Goal: Task Accomplishment & Management: Use online tool/utility

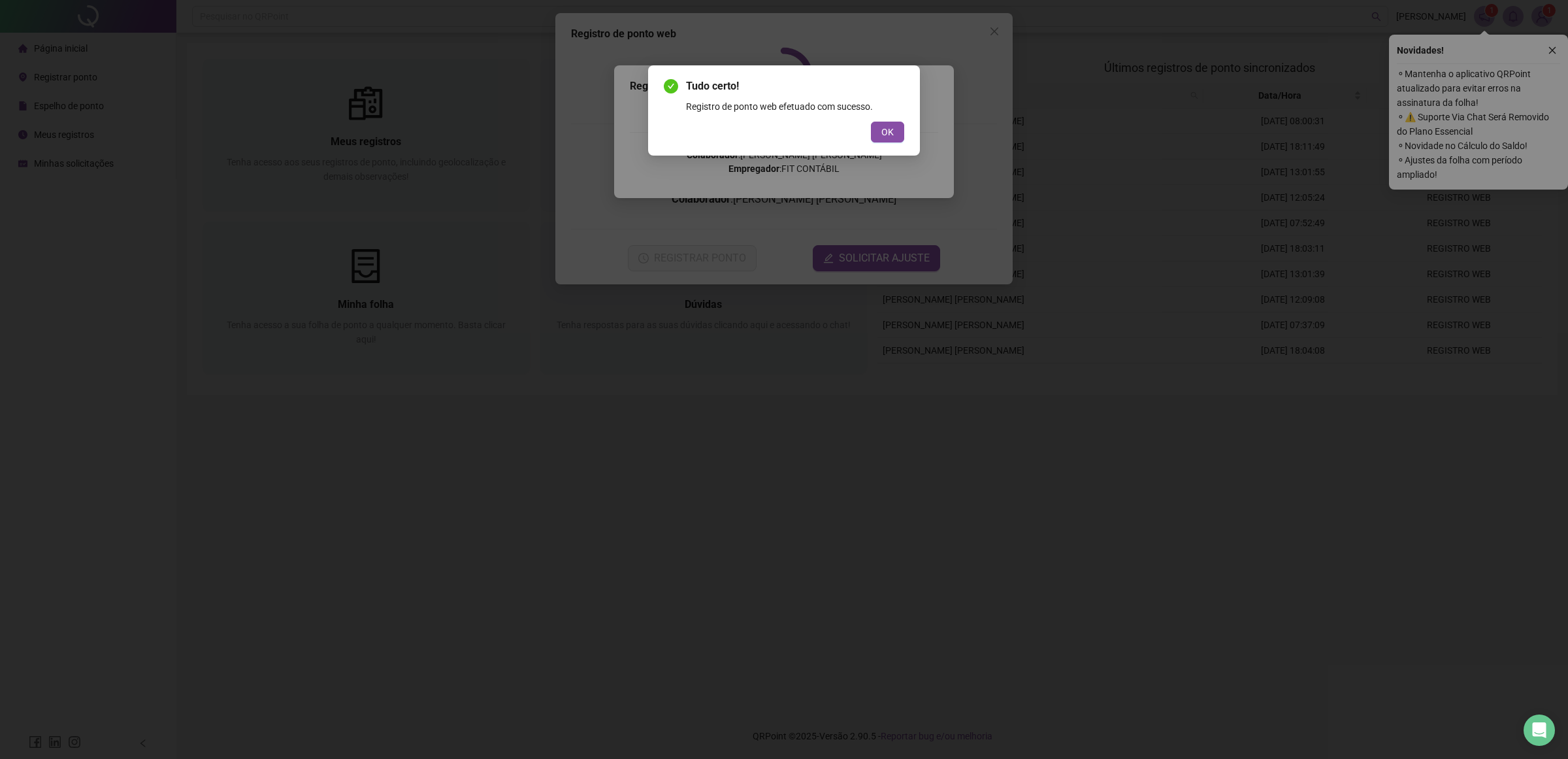
click at [883, 133] on span "OK" at bounding box center [888, 132] width 13 height 15
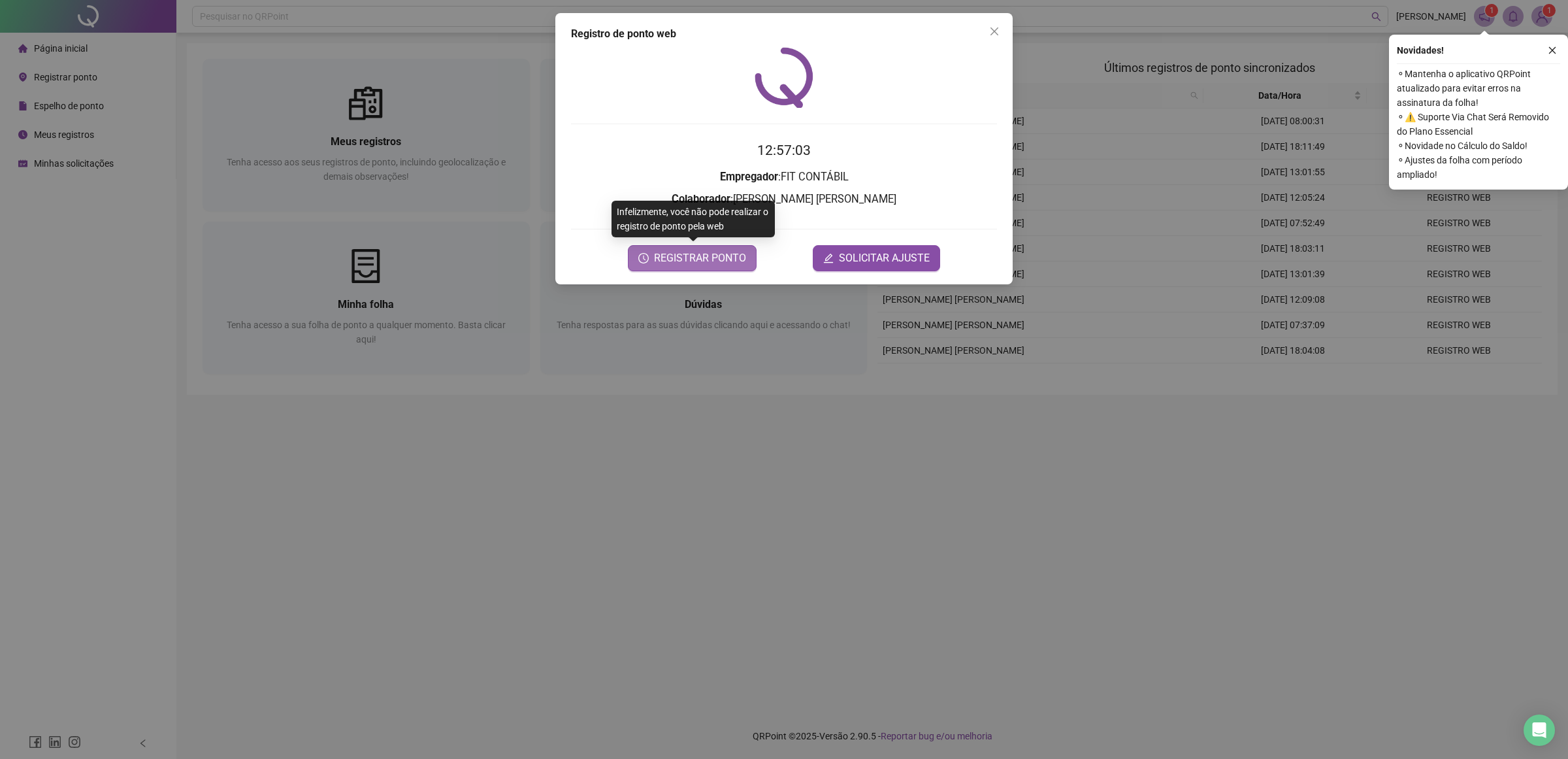
click at [709, 261] on span "REGISTRAR PONTO" at bounding box center [700, 259] width 92 height 16
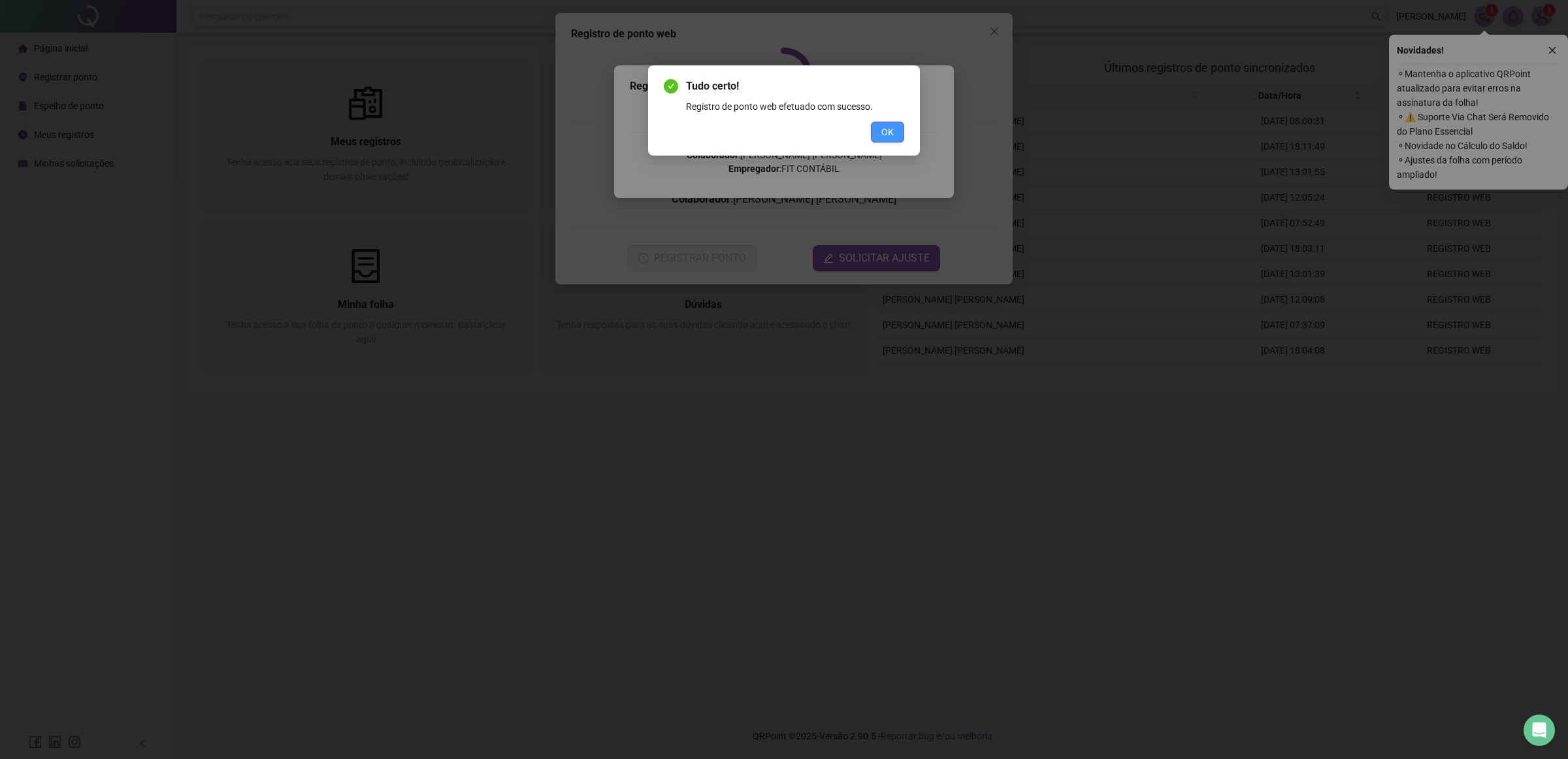
click at [890, 138] on span "OK" at bounding box center [888, 132] width 13 height 15
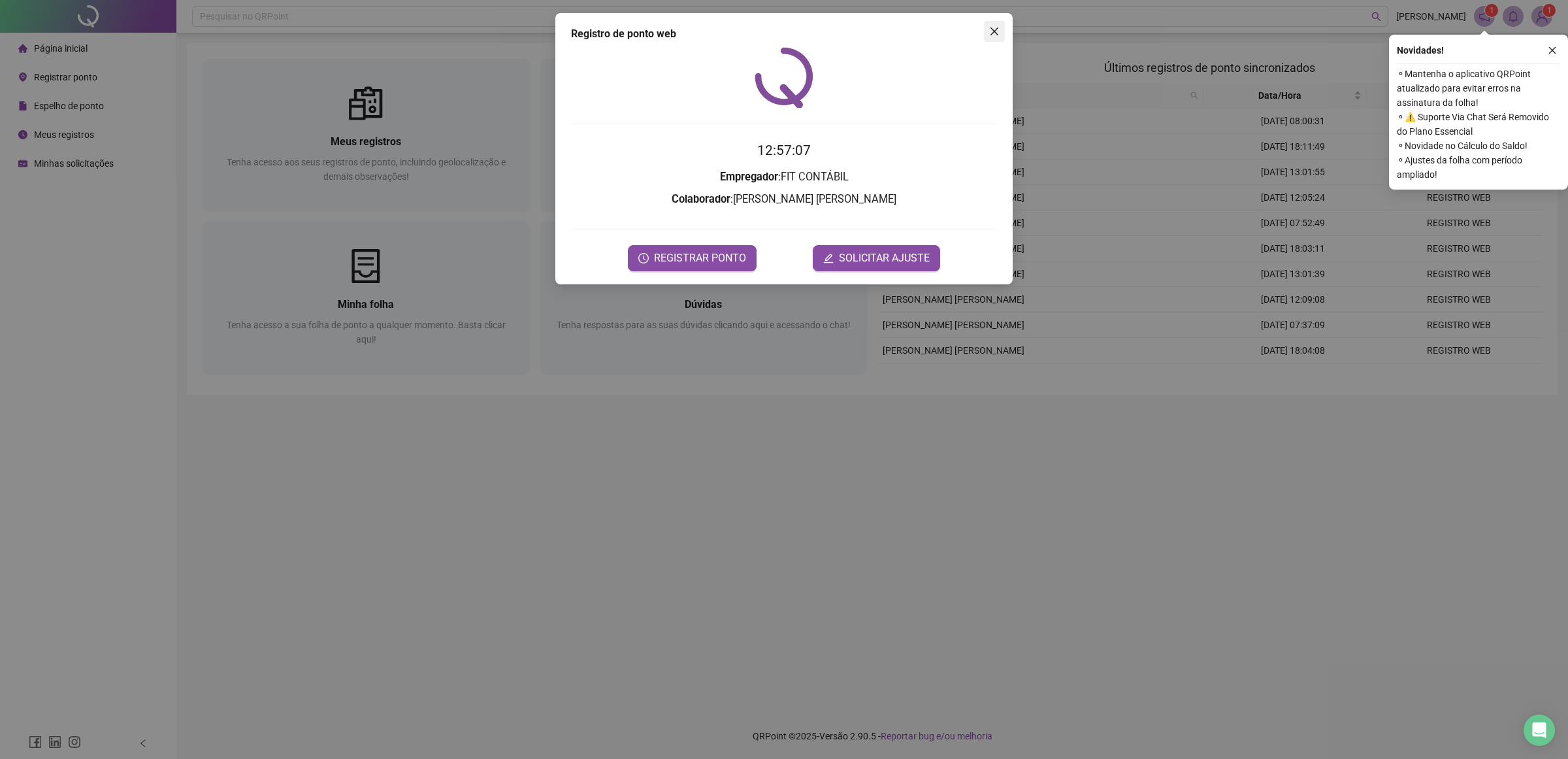
click at [991, 32] on icon "close" at bounding box center [994, 31] width 11 height 11
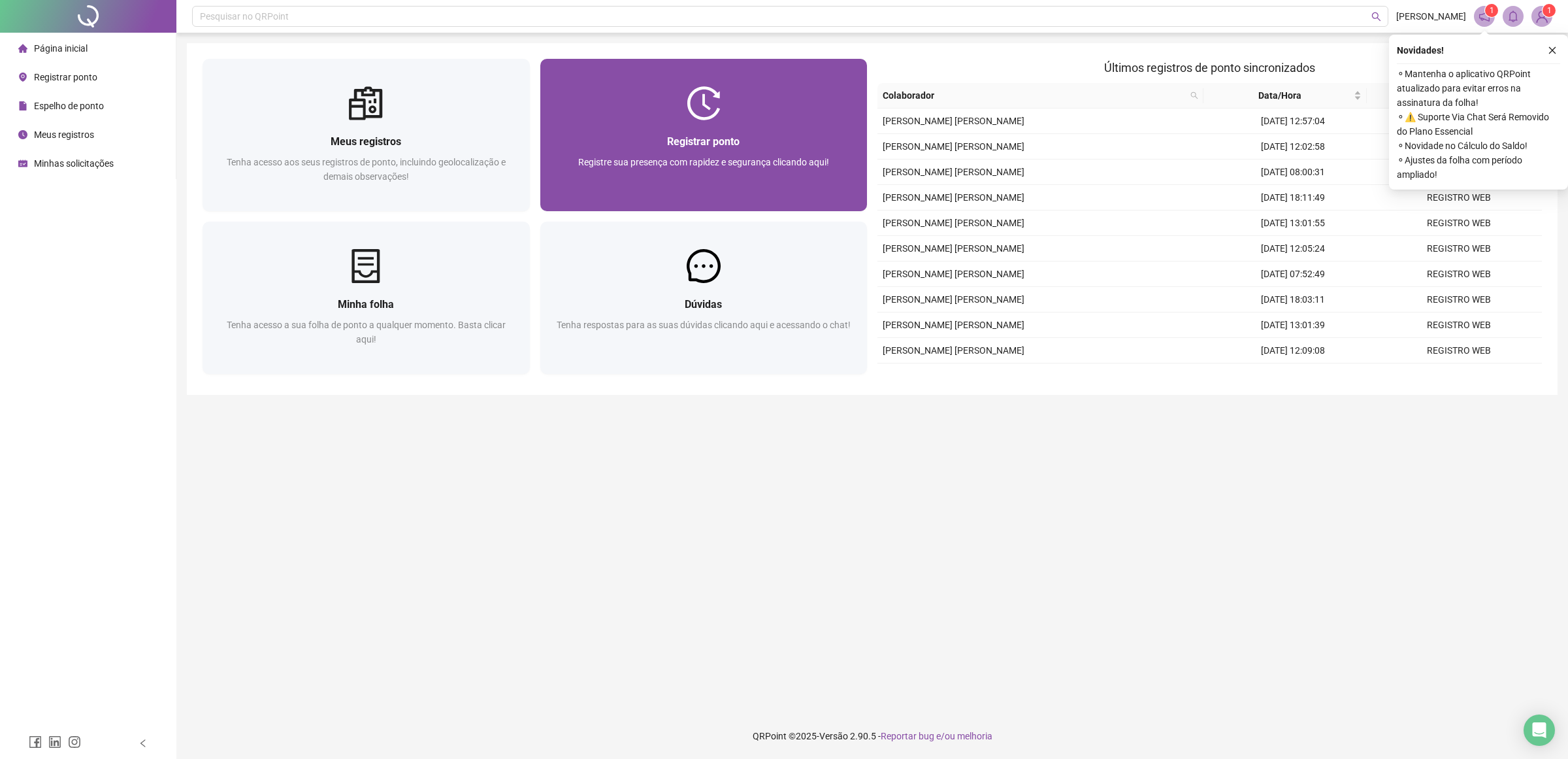
click at [759, 130] on div "Registrar ponto Registre sua presença com rapidez e segurança clicando aqui!" at bounding box center [704, 165] width 328 height 91
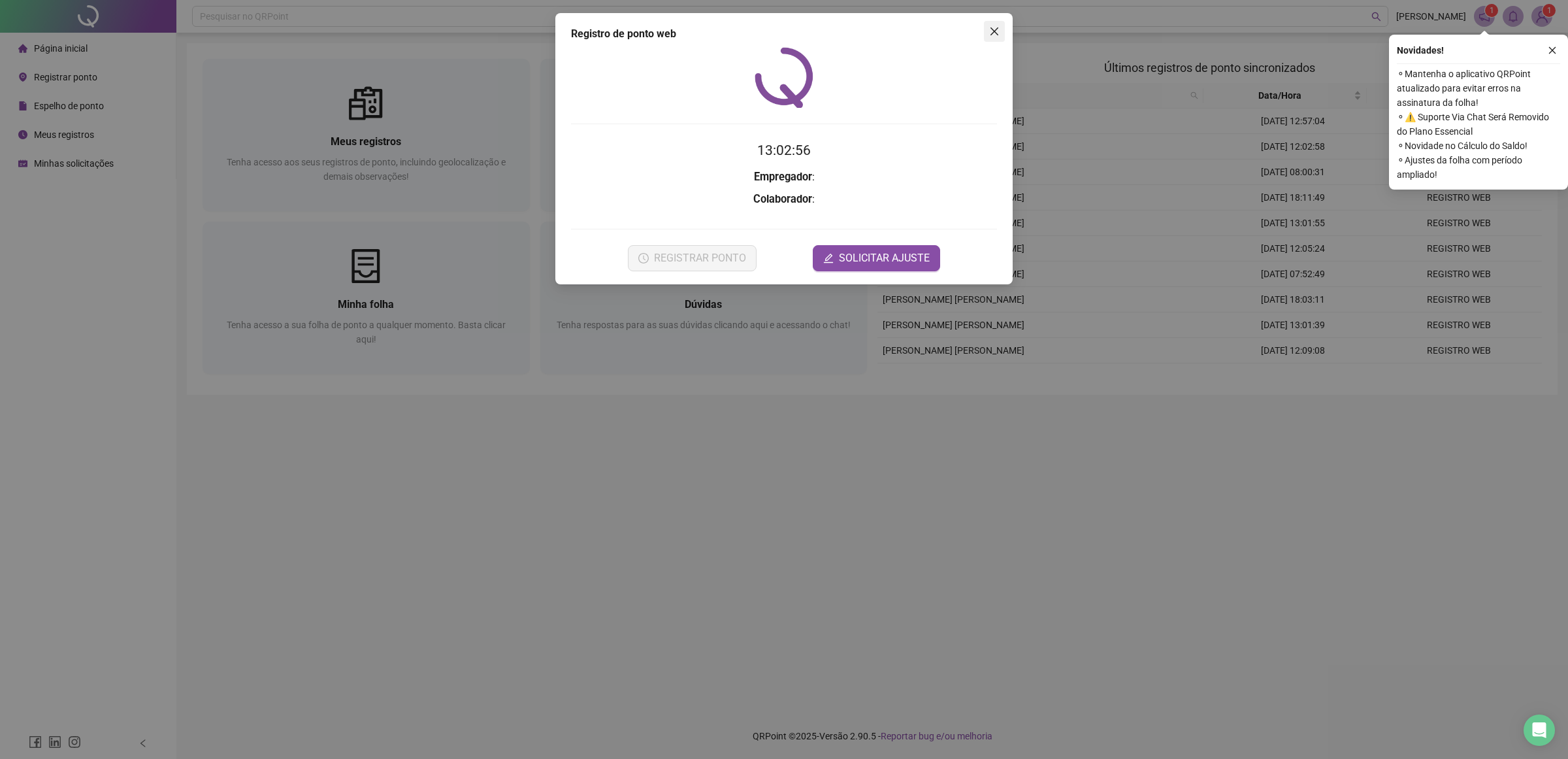
click at [997, 26] on icon "close" at bounding box center [994, 31] width 11 height 11
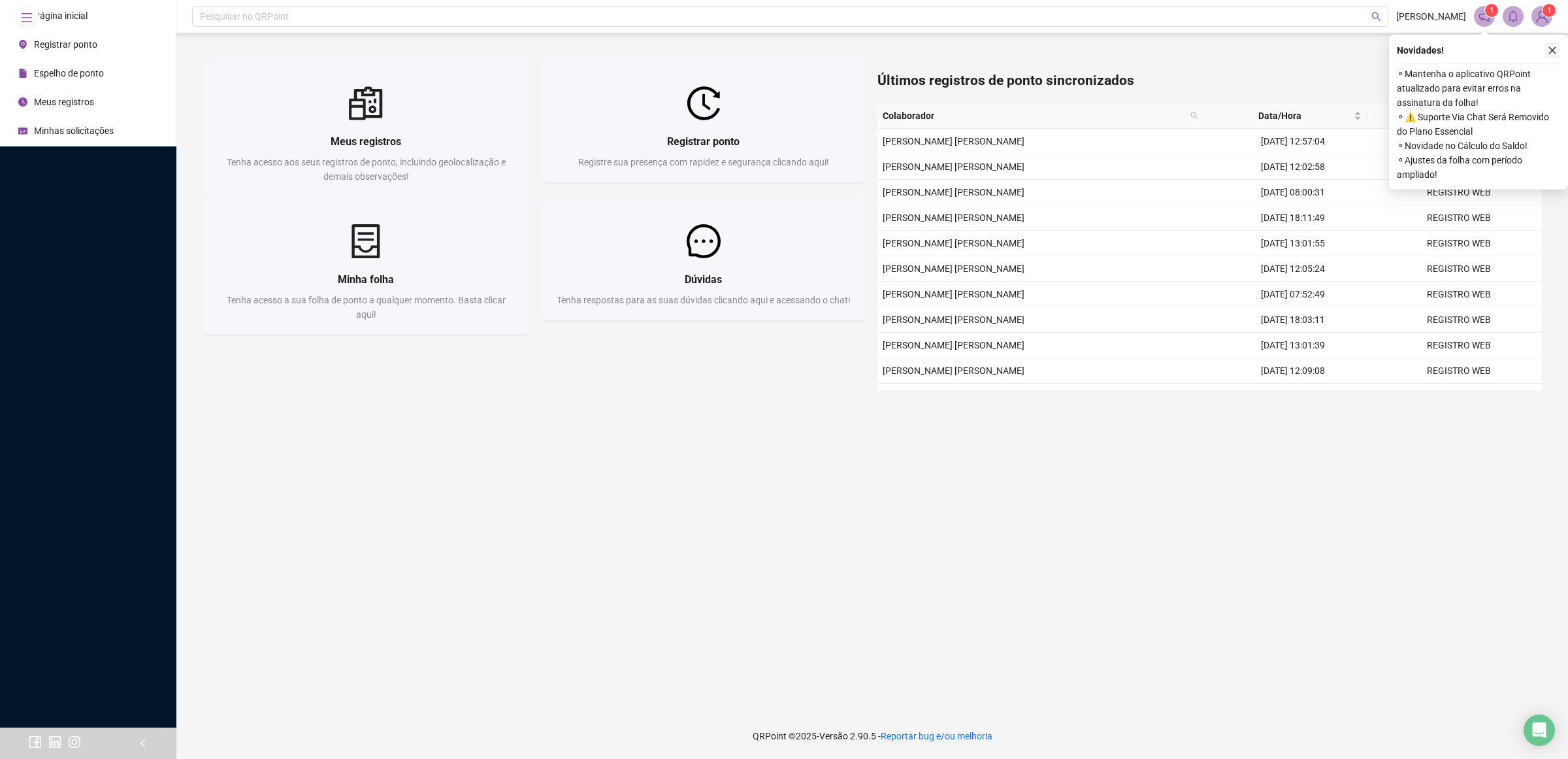
click at [1556, 48] on icon "close" at bounding box center [1552, 50] width 9 height 9
